Goal: Task Accomplishment & Management: Complete application form

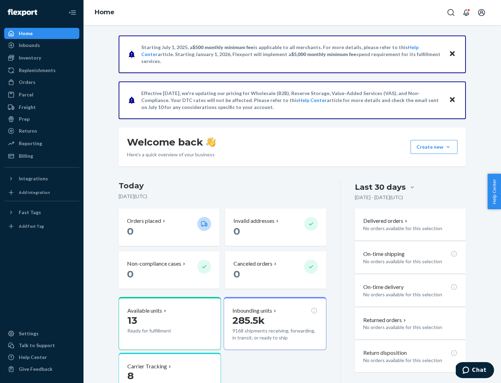
click at [36, 70] on div "Replenishments" at bounding box center [37, 70] width 37 height 7
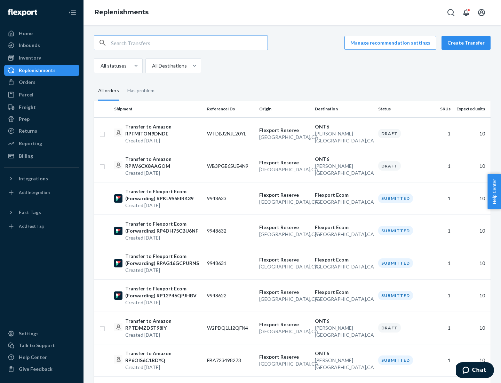
click at [468, 43] on button "Create Transfer" at bounding box center [466, 43] width 49 height 14
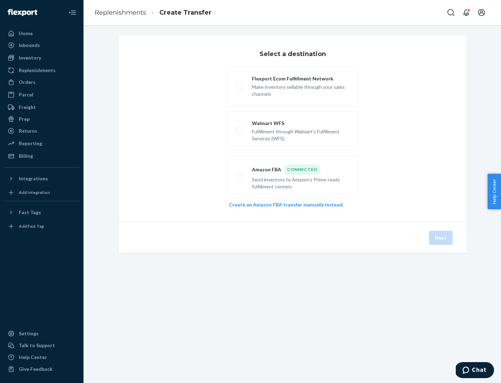
click at [282, 204] on link "Create an Amazon FBA transfer manually instead" at bounding box center [286, 204] width 114 height 6
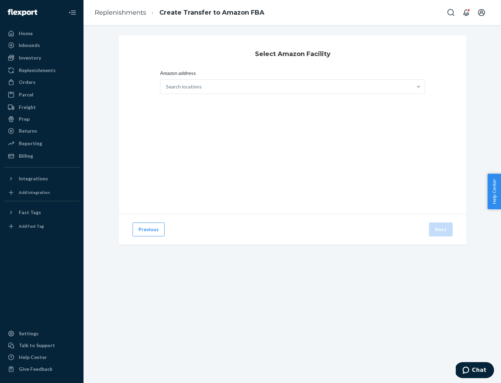
click at [286, 87] on div "Search locations" at bounding box center [286, 87] width 252 height 14
click at [167, 87] on input "Amazon address Search locations" at bounding box center [166, 86] width 1 height 7
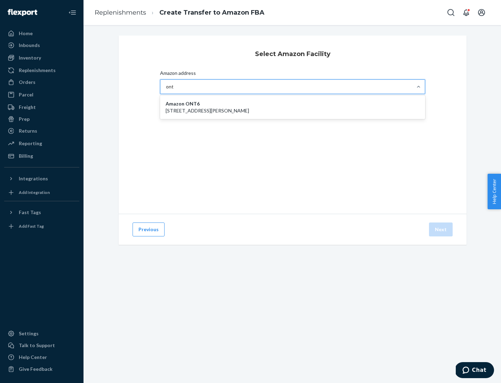
type input "ont6"
click at [293, 107] on p "[STREET_ADDRESS][PERSON_NAME]" at bounding box center [293, 110] width 254 height 7
click at [177, 90] on input "ont6" at bounding box center [171, 86] width 11 height 7
click at [441, 229] on button "Next" at bounding box center [441, 229] width 24 height 14
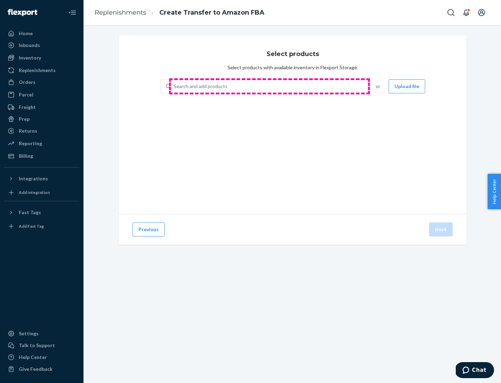
click at [269, 86] on div "Search and add products" at bounding box center [269, 86] width 196 height 13
click at [174, 86] on input "Search and add products" at bounding box center [174, 86] width 1 height 7
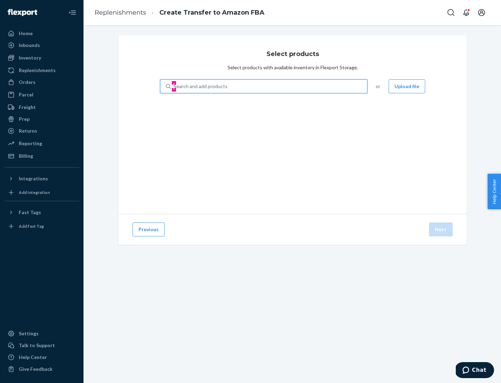
type input "test"
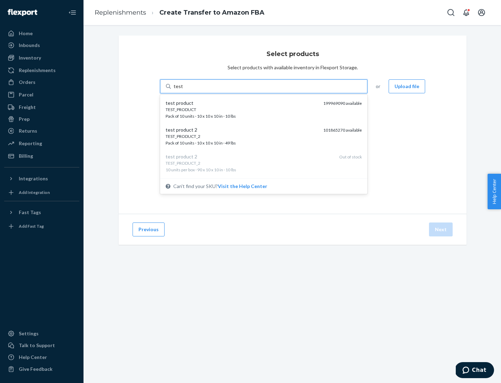
click at [242, 109] on div "TEST_PRODUCT" at bounding box center [242, 109] width 152 height 6
click at [183, 90] on input "test" at bounding box center [178, 86] width 9 height 7
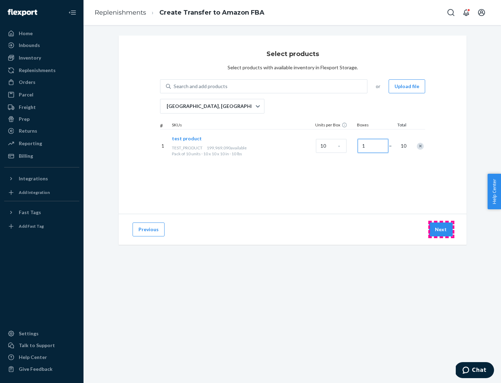
type input "1"
click at [441, 229] on button "Next" at bounding box center [441, 229] width 24 height 14
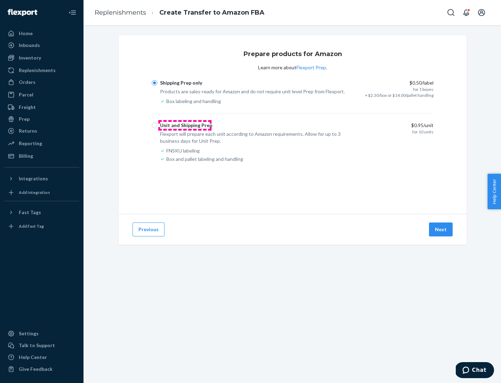
click at [185, 125] on div "Unit and Shipping Prep" at bounding box center [186, 125] width 52 height 7
click at [157, 125] on input "Unit and Shipping Prep" at bounding box center [155, 125] width 6 height 6
radio input "true"
click at [441, 229] on button "Next" at bounding box center [441, 229] width 24 height 14
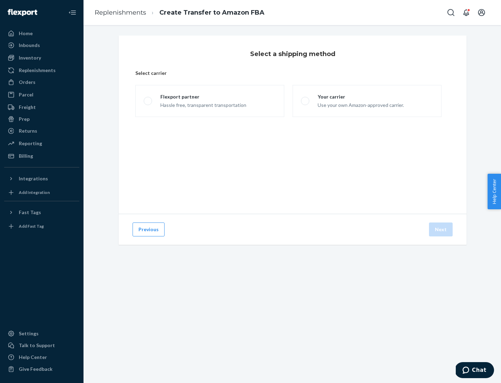
click at [360, 97] on div "Your carrier" at bounding box center [361, 96] width 86 height 7
click at [306, 99] on input "Your carrier Use your own Amazon-approved carrier." at bounding box center [303, 101] width 5 height 5
radio input "true"
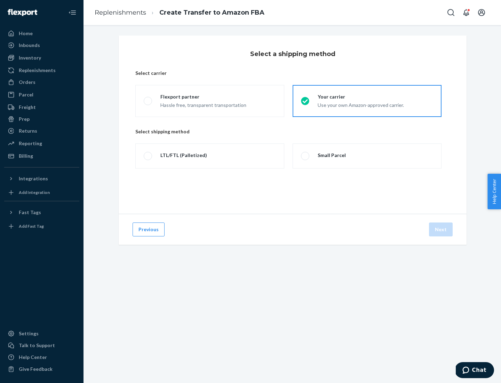
click at [331, 155] on div "Small Parcel" at bounding box center [332, 155] width 28 height 7
click at [306, 155] on input "Small Parcel" at bounding box center [303, 156] width 5 height 5
radio input "true"
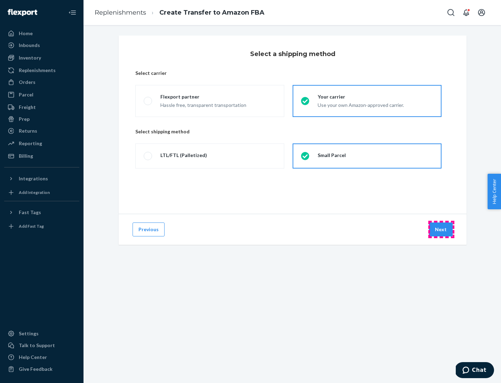
click at [441, 229] on button "Next" at bounding box center [441, 229] width 24 height 14
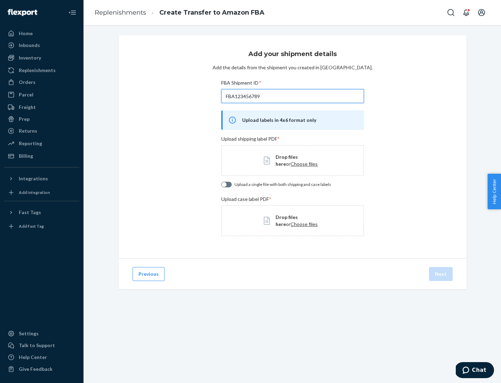
type input "FBA123456789"
click at [291, 164] on span "Choose files" at bounding box center [304, 164] width 27 height 6
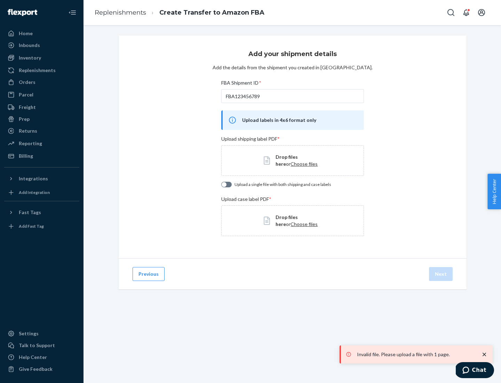
click at [292, 54] on h3 "Add your shipment details" at bounding box center [292, 53] width 88 height 9
click at [42, 82] on div "Orders" at bounding box center [42, 82] width 74 height 10
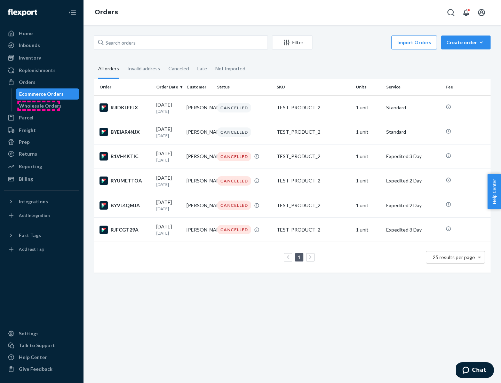
click at [39, 106] on div "Wholesale Orders" at bounding box center [40, 105] width 42 height 7
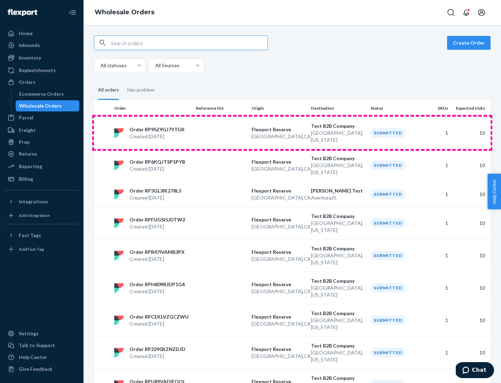
click at [292, 133] on p "[GEOGRAPHIC_DATA] , [GEOGRAPHIC_DATA]" at bounding box center [279, 136] width 54 height 7
